Goal: Task Accomplishment & Management: Complete application form

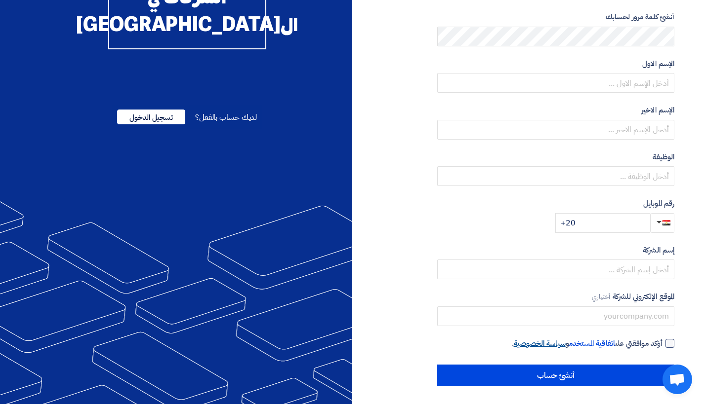
scroll to position [135, 0]
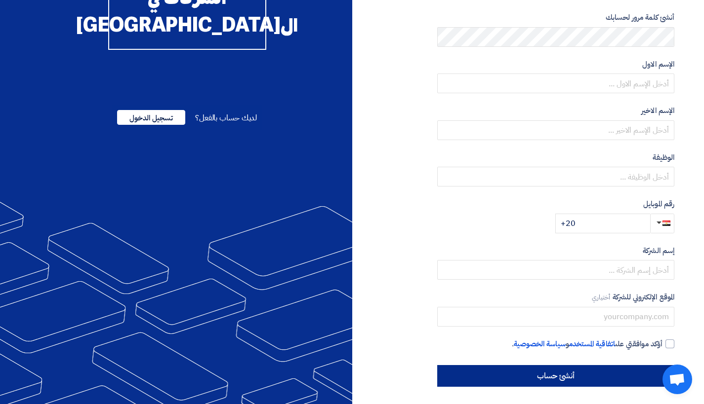
click at [546, 372] on input "أنشئ حساب" at bounding box center [555, 376] width 237 height 22
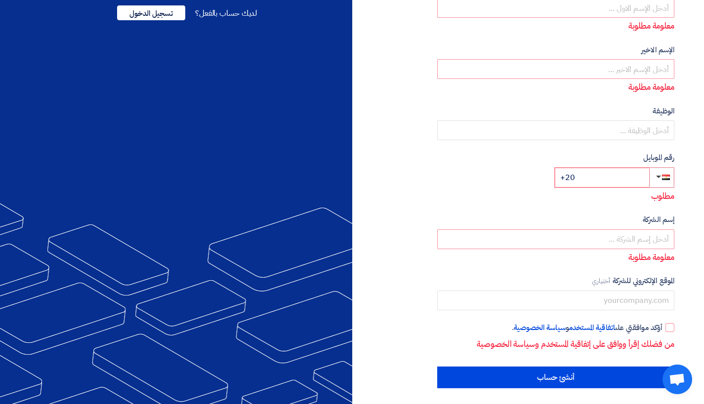
scroll to position [239, 0]
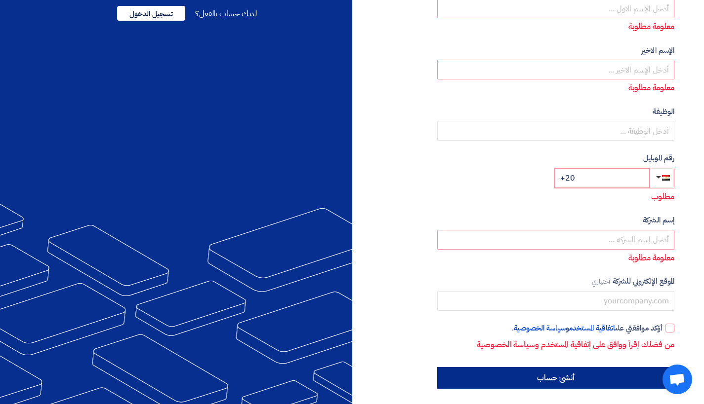
click at [572, 380] on input "أنشئ حساب" at bounding box center [555, 378] width 237 height 22
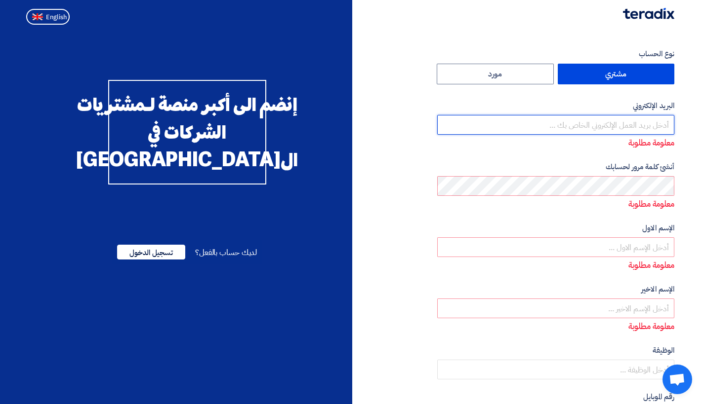
click at [638, 119] on input "email" at bounding box center [555, 125] width 237 height 20
paste input "[PERSON_NAME][EMAIL_ADDRESS][DOMAIN_NAME]"
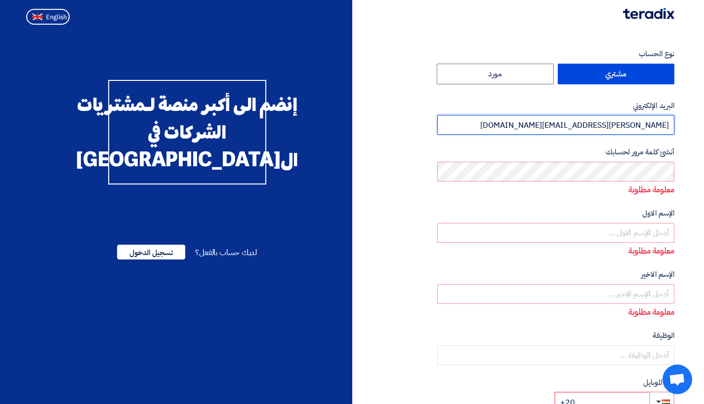
type input "[PERSON_NAME][EMAIL_ADDRESS][DOMAIN_NAME]"
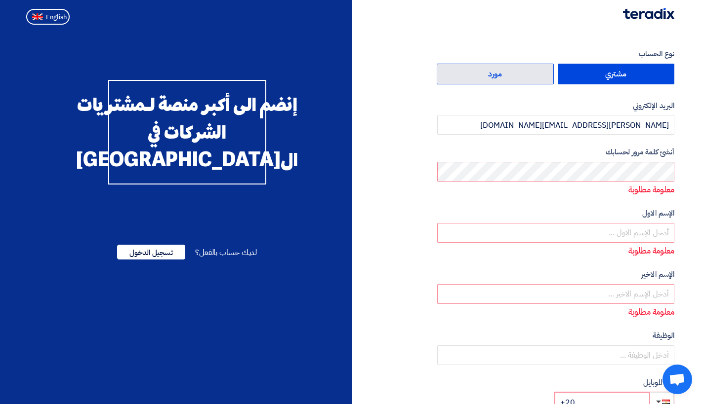
click at [485, 72] on label "مورد" at bounding box center [495, 74] width 117 height 21
click at [485, 72] on input "مورد" at bounding box center [495, 74] width 116 height 20
radio input "true"
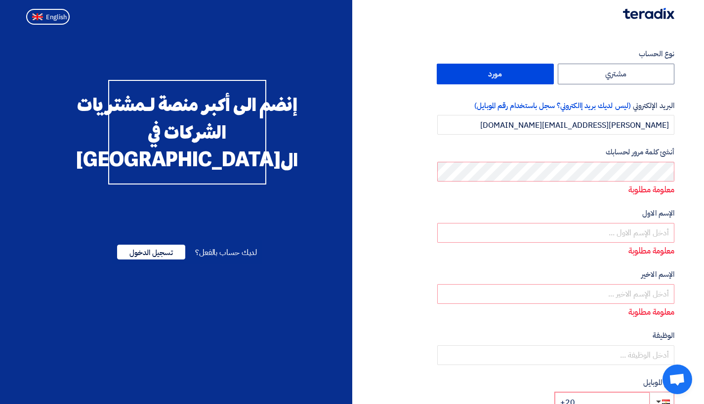
click at [485, 72] on label "مورد" at bounding box center [495, 74] width 117 height 21
click at [485, 72] on input "مورد" at bounding box center [495, 74] width 116 height 20
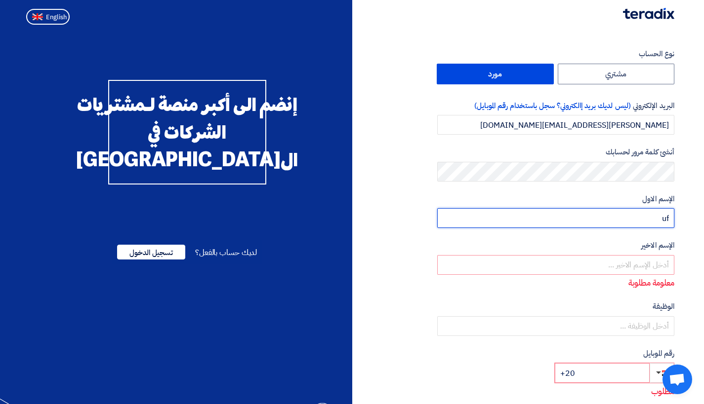
type input "u"
type input "[PERSON_NAME]"
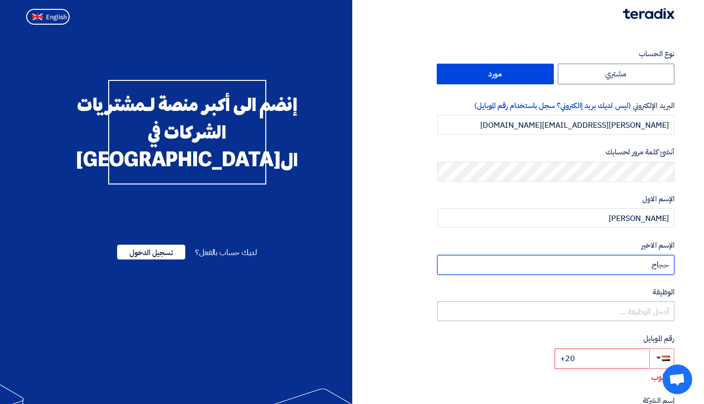
type input "حجاج"
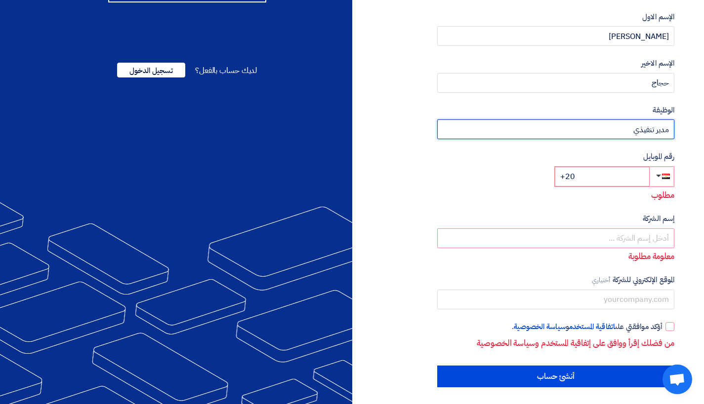
scroll to position [182, 0]
type input "مدير تنفيذي"
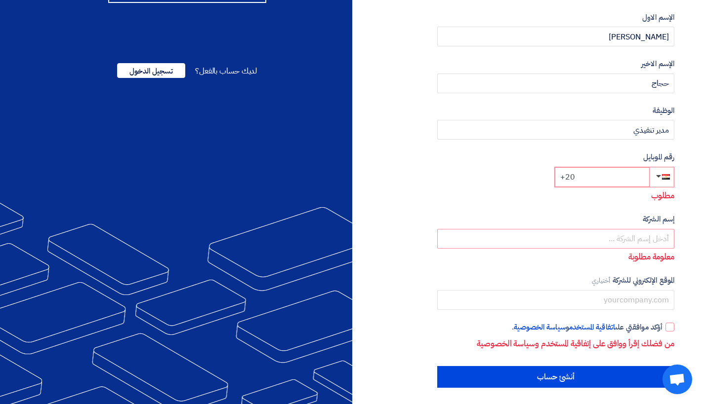
click at [601, 178] on input "+20" at bounding box center [602, 177] width 95 height 20
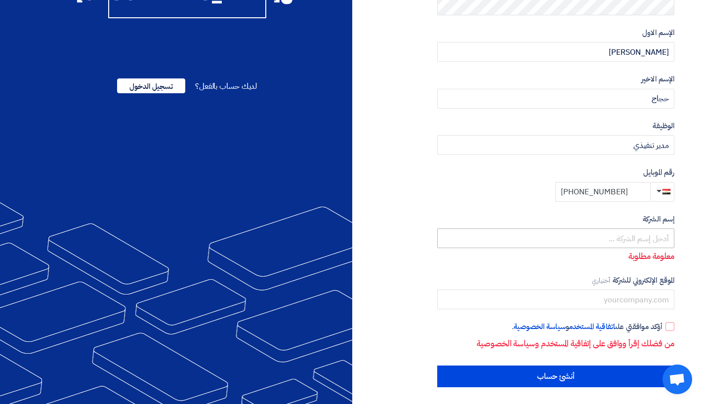
type input "[PHONE_NUMBER]"
click at [621, 234] on input "text" at bounding box center [555, 239] width 237 height 20
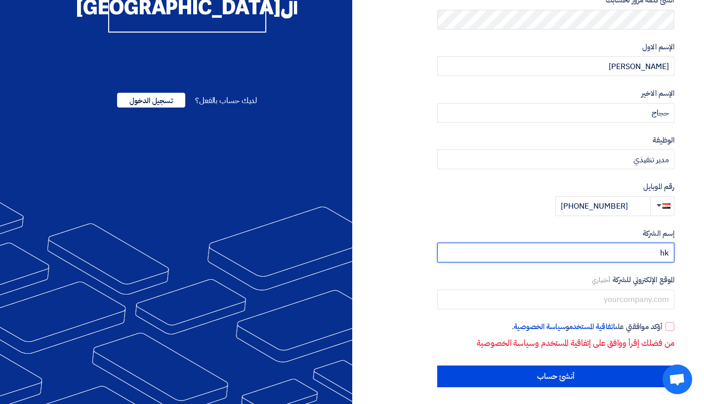
type input "h"
type input "انرجي كو لاعادة تدوير المخلفات الاليكترونية و البطاريات"
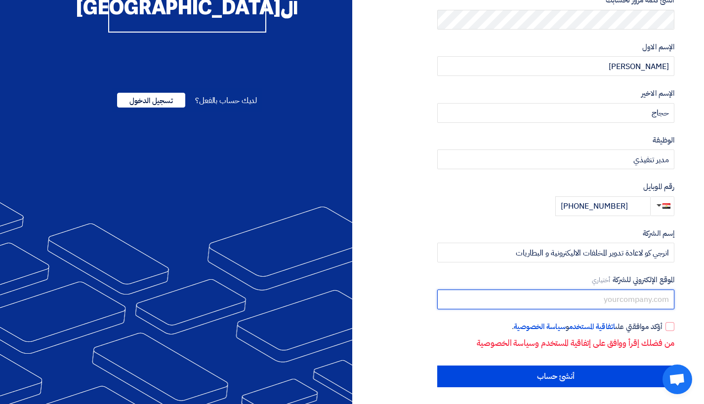
click at [634, 304] on input "text" at bounding box center [555, 300] width 237 height 20
click at [639, 301] on input "text" at bounding box center [555, 300] width 237 height 20
paste input "[URL][DOMAIN_NAME]"
type input "[URL][DOMAIN_NAME]"
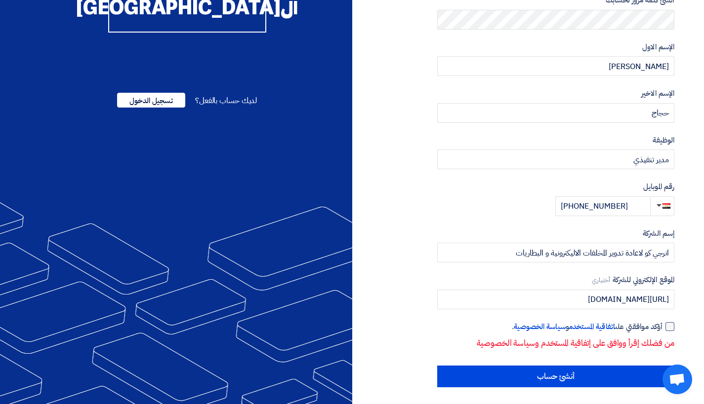
click at [671, 326] on div at bounding box center [669, 326] width 9 height 9
click at [662, 326] on input "أؤكد موافقتي على اتفاقية المستخدم و سياسة الخصوصية ." at bounding box center [543, 331] width 237 height 20
checkbox input "true"
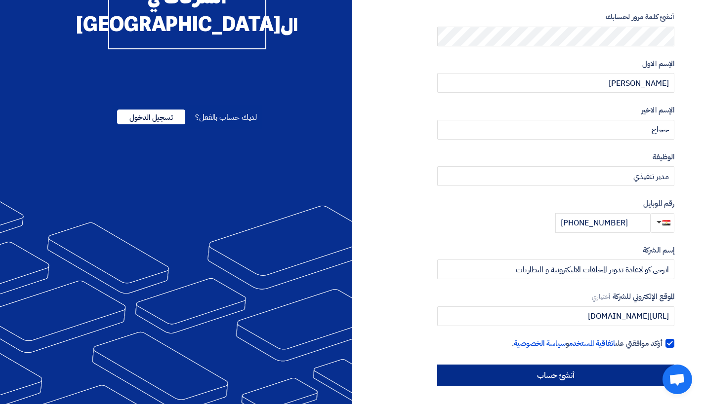
scroll to position [135, 0]
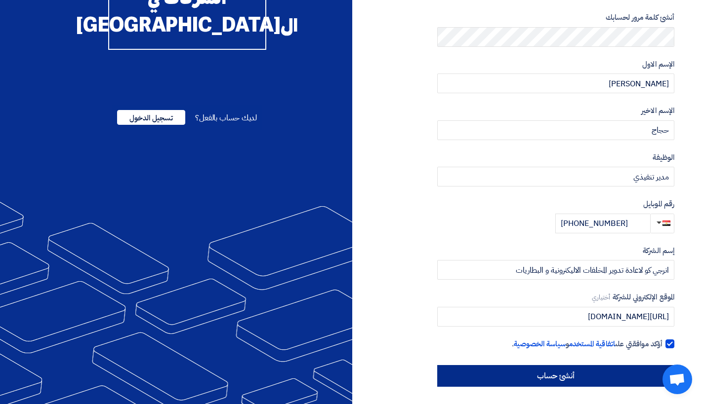
click at [573, 377] on input "أنشئ حساب" at bounding box center [555, 376] width 237 height 22
click at [576, 371] on input "أنشئ حساب" at bounding box center [555, 376] width 237 height 22
click at [575, 371] on input "أنشئ حساب" at bounding box center [555, 376] width 237 height 22
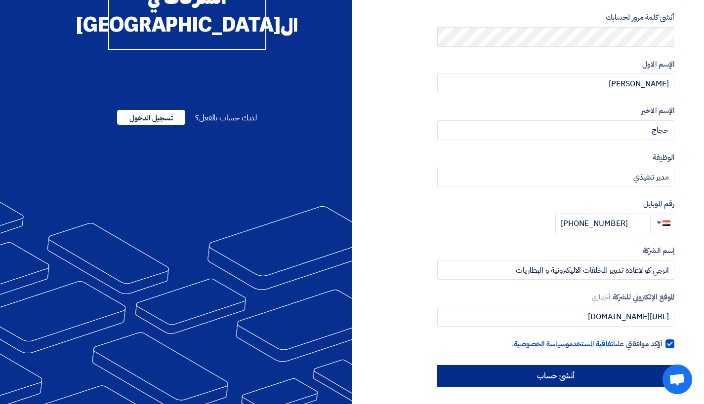
click at [575, 371] on input "أنشئ حساب" at bounding box center [555, 376] width 237 height 22
click at [513, 380] on input "أنشئ حساب" at bounding box center [555, 376] width 237 height 22
click at [580, 374] on input "أنشئ حساب" at bounding box center [555, 376] width 237 height 22
click at [556, 370] on input "أنشئ حساب" at bounding box center [555, 376] width 237 height 22
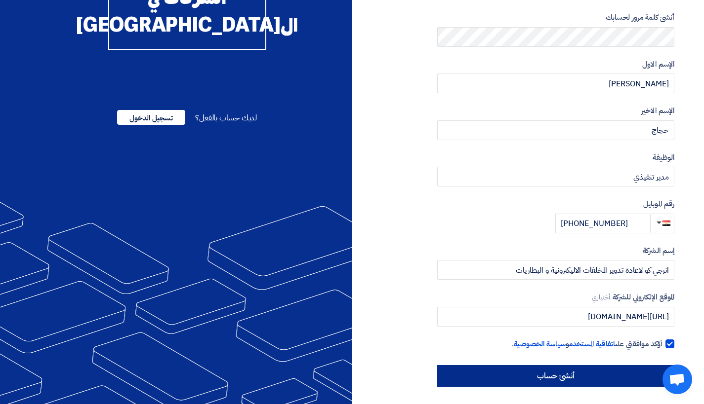
click at [556, 370] on input "أنشئ حساب" at bounding box center [555, 376] width 237 height 22
click at [556, 373] on input "أنشئ حساب" at bounding box center [555, 376] width 237 height 22
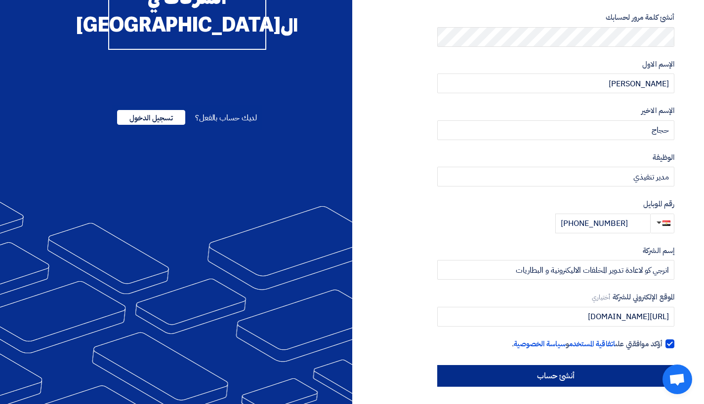
click at [557, 373] on input "أنشئ حساب" at bounding box center [555, 376] width 237 height 22
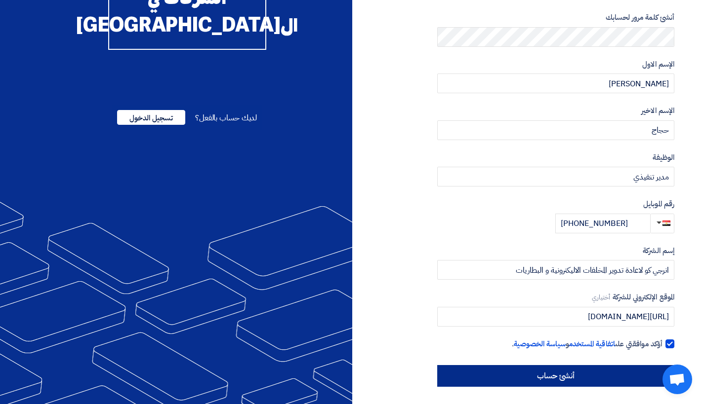
click at [557, 373] on input "أنشئ حساب" at bounding box center [555, 376] width 237 height 22
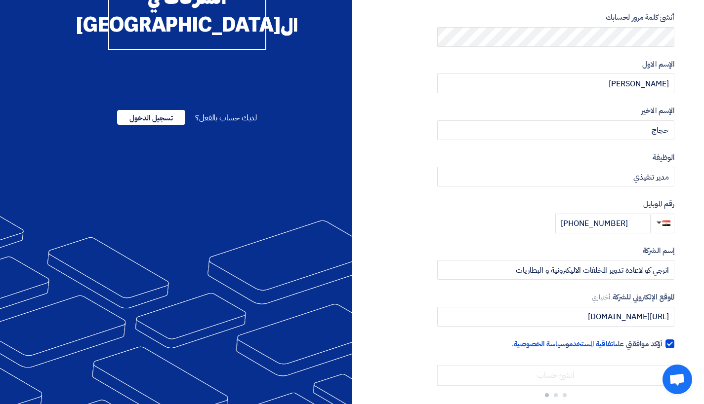
click at [557, 373] on input "أنشئ حساب" at bounding box center [555, 375] width 237 height 21
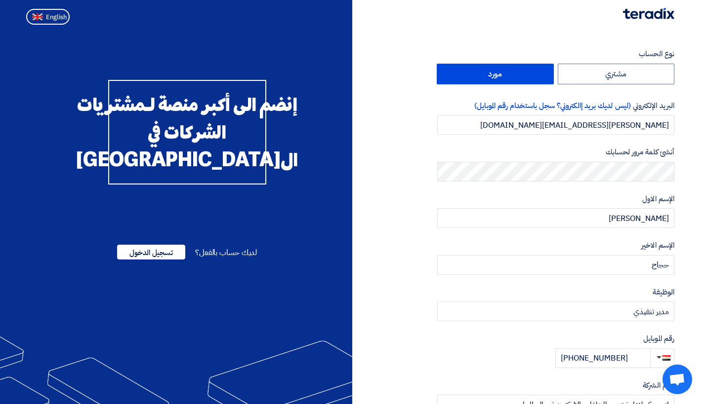
scroll to position [0, 0]
drag, startPoint x: 517, startPoint y: 126, endPoint x: 683, endPoint y: 119, distance: 167.0
click at [683, 119] on section "نوع الحساب مشتري مورد البريد الإلكتروني (ليس لديك بريد إالكتروني؟ سجل باستخدام …" at bounding box center [352, 285] width 704 height 513
click at [703, 170] on section "نوع الحساب مشتري مورد البريد الإلكتروني (ليس لديك بريد إالكتروني؟ سجل باستخدام …" at bounding box center [352, 285] width 704 height 513
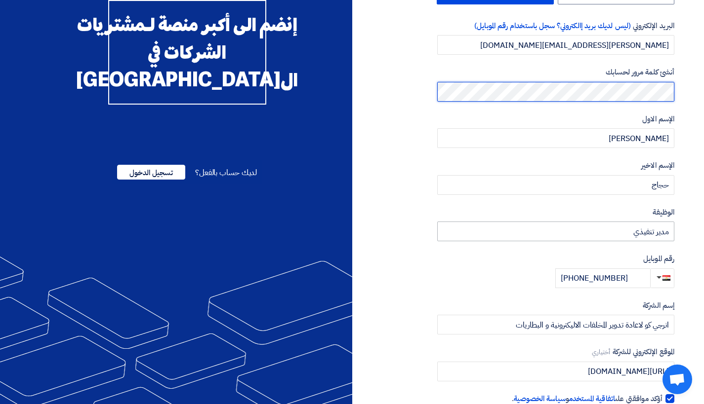
scroll to position [116, 0]
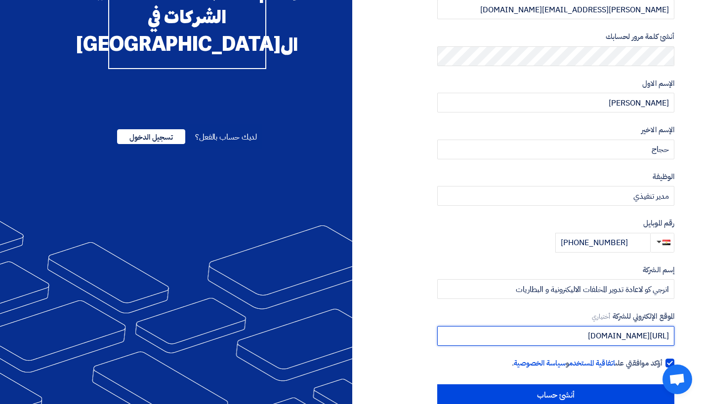
drag, startPoint x: 561, startPoint y: 332, endPoint x: 673, endPoint y: 333, distance: 112.1
click at [673, 333] on input "[URL][DOMAIN_NAME]" at bounding box center [555, 336] width 237 height 20
